Goal: Task Accomplishment & Management: Manage account settings

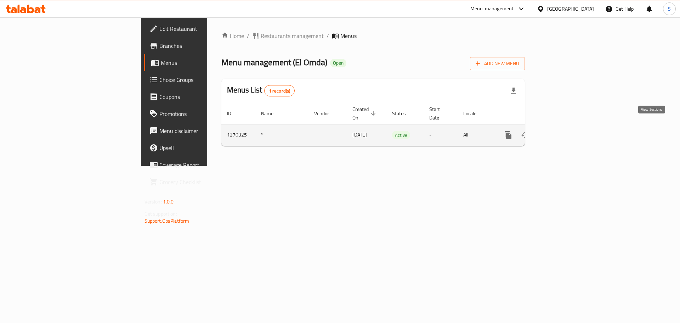
click at [564, 131] on icon "enhanced table" at bounding box center [559, 135] width 9 height 9
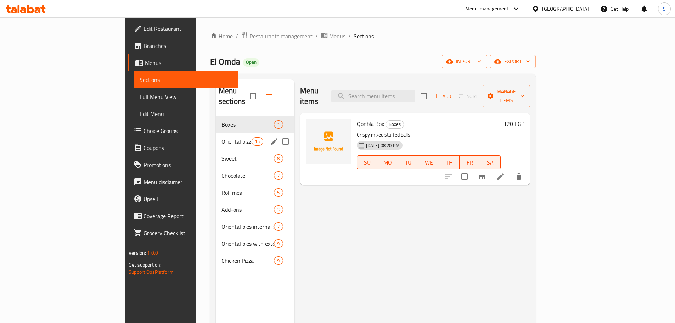
click at [216, 133] on div "Oriental pizza 15" at bounding box center [255, 141] width 79 height 17
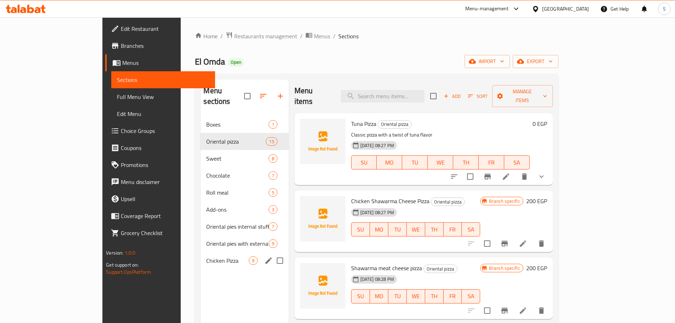
click at [201, 254] on div "Chicken Pizza 9" at bounding box center [245, 260] width 88 height 17
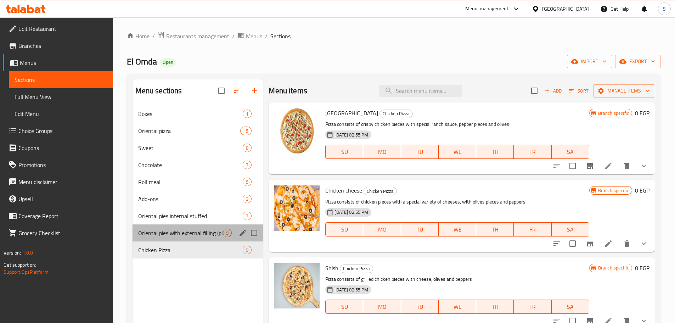
click at [175, 227] on div "Oriental pies with external filling (pizza) 9" at bounding box center [198, 232] width 131 height 17
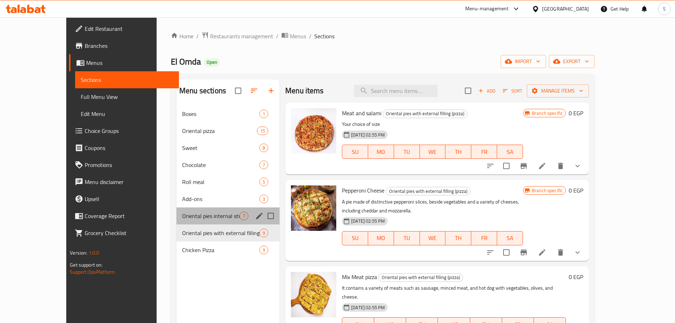
click at [176, 220] on div "Oriental pies internal stuffed 7" at bounding box center [227, 215] width 103 height 17
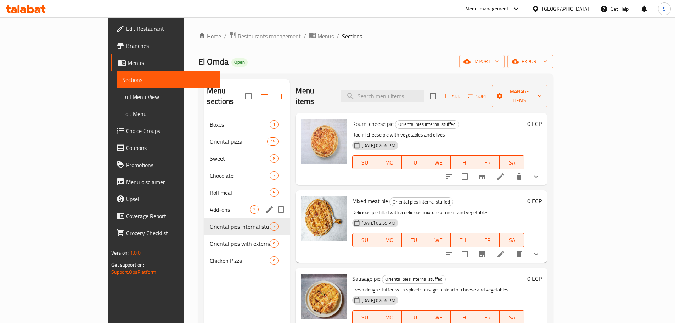
click at [204, 207] on div "Add-ons 3" at bounding box center [247, 209] width 86 height 17
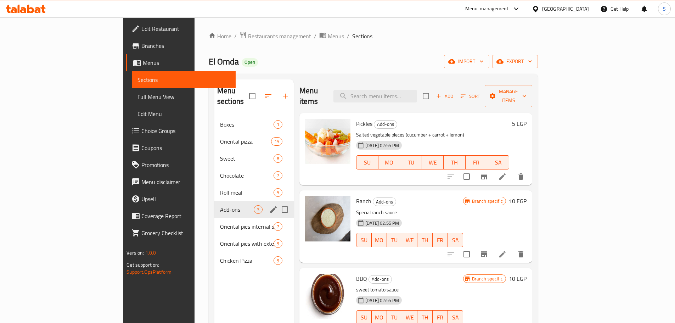
click at [214, 201] on div "Add-ons 3" at bounding box center [253, 209] width 79 height 17
click at [214, 187] on div "Roll meal 5" at bounding box center [253, 192] width 79 height 17
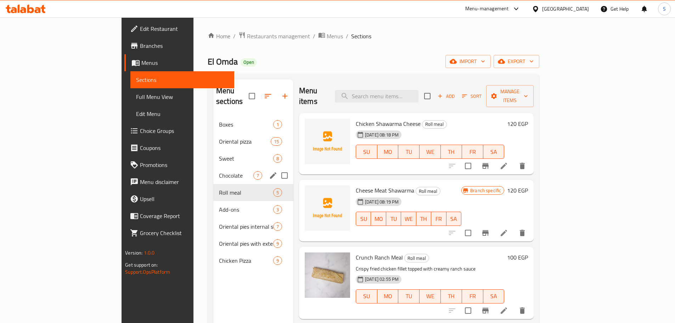
click at [213, 169] on div "Chocolate 7" at bounding box center [253, 175] width 80 height 17
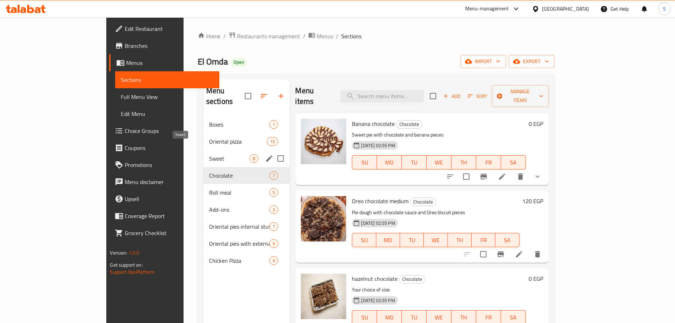
click at [209, 154] on span "Sweet" at bounding box center [229, 158] width 41 height 9
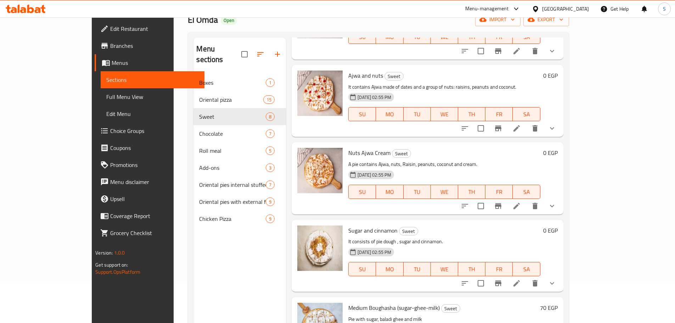
scroll to position [99, 0]
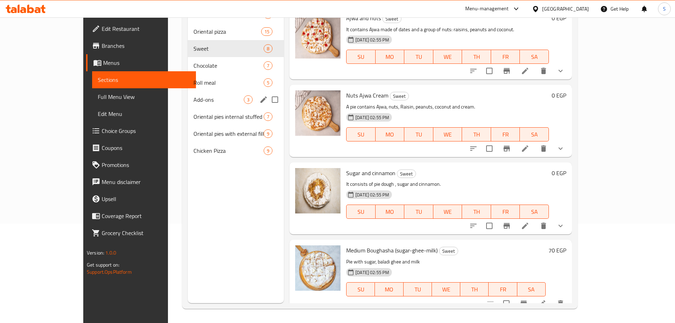
click at [193, 103] on span "Add-ons" at bounding box center [218, 99] width 50 height 9
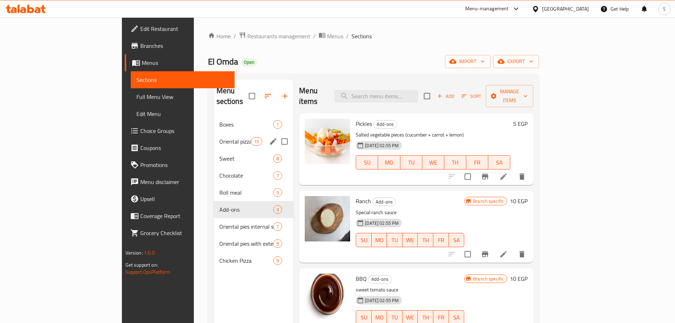
click at [214, 135] on div "Oriental pizza 15" at bounding box center [254, 141] width 80 height 17
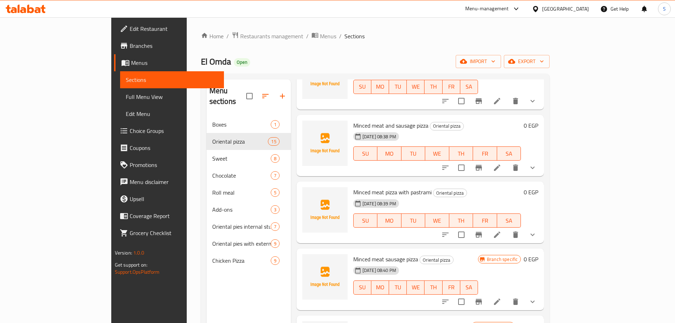
scroll to position [638, 0]
